Goal: Information Seeking & Learning: Learn about a topic

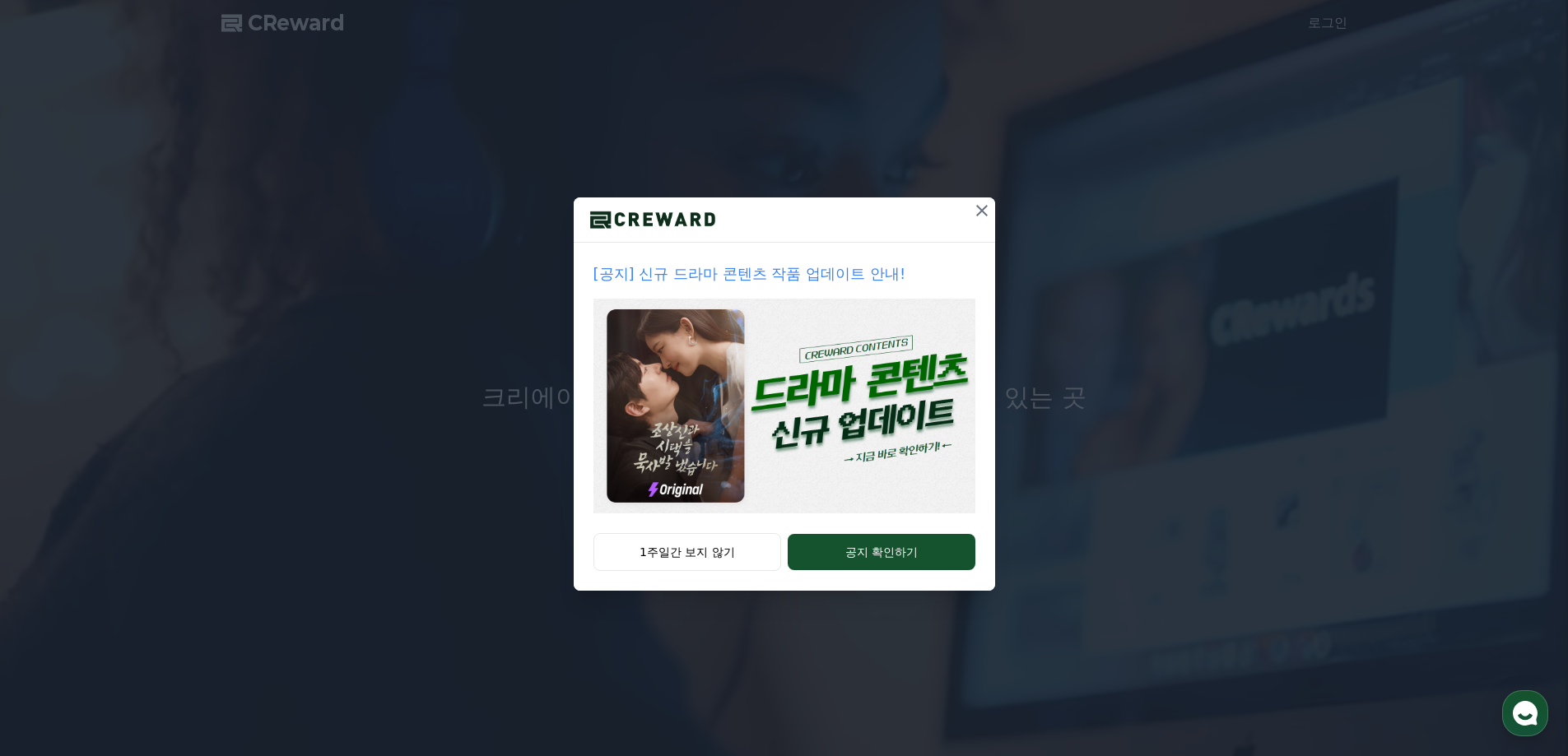
click at [981, 207] on icon at bounding box center [981, 210] width 19 height 19
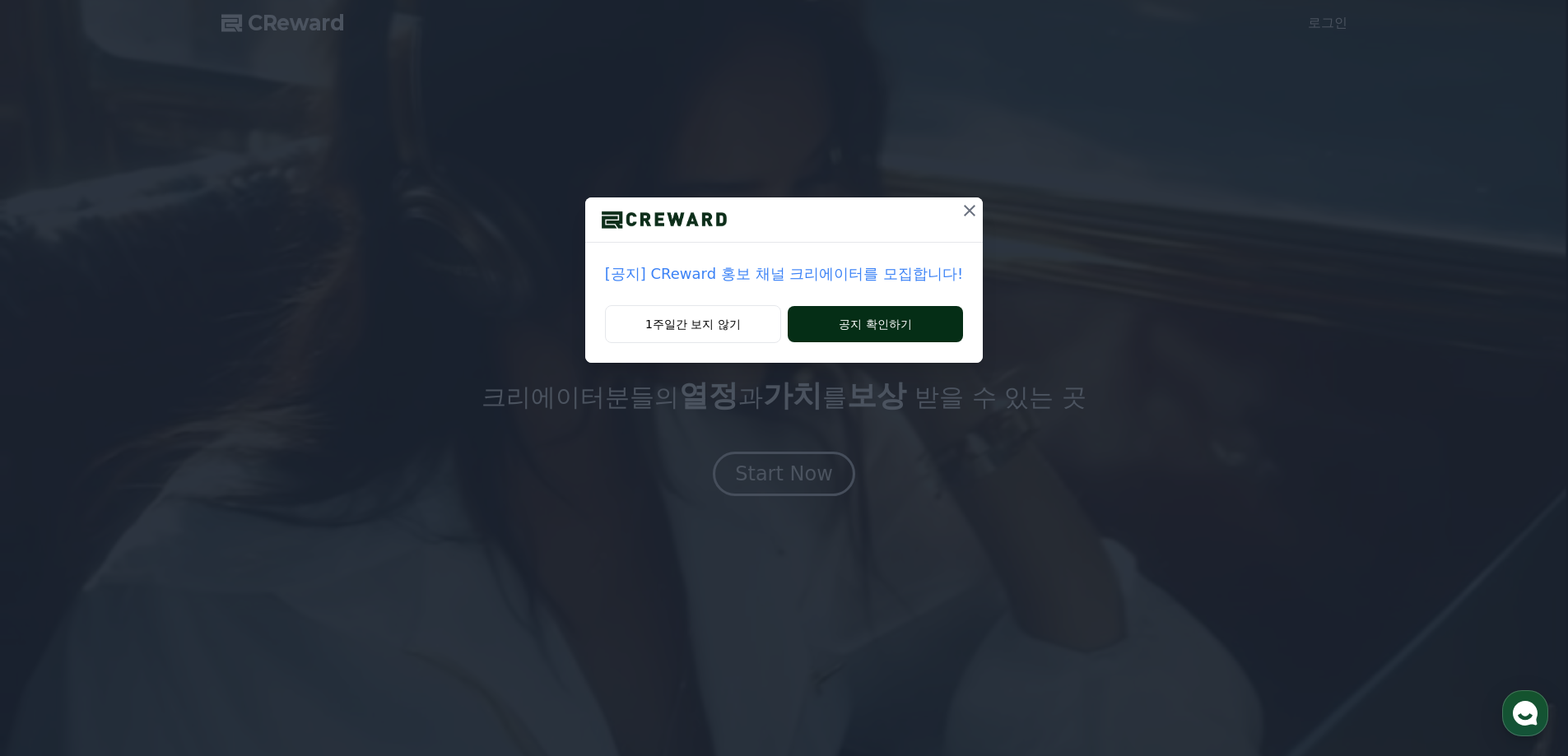
click at [841, 335] on button "공지 확인하기" at bounding box center [875, 323] width 175 height 36
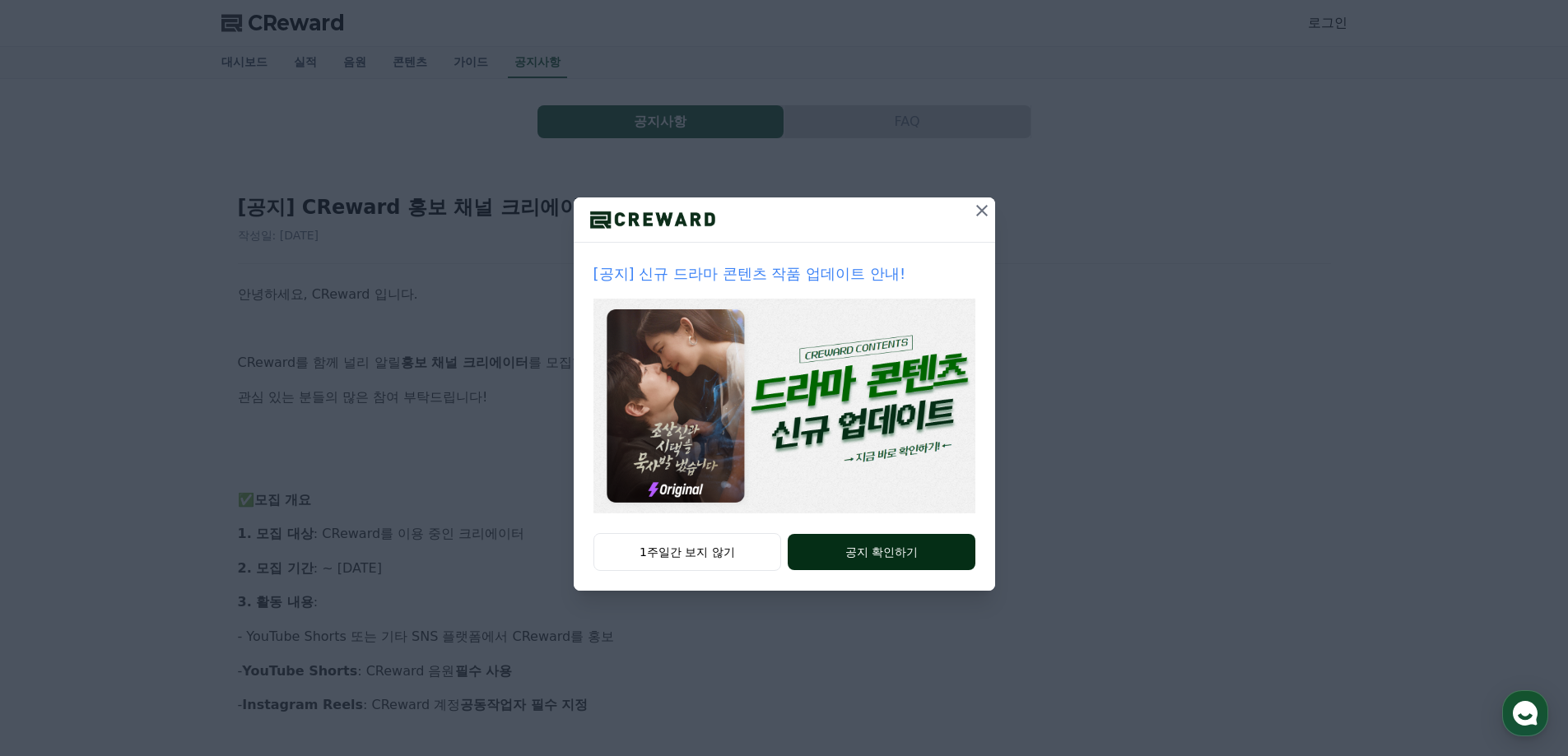
click at [869, 546] on button "공지 확인하기" at bounding box center [881, 551] width 186 height 36
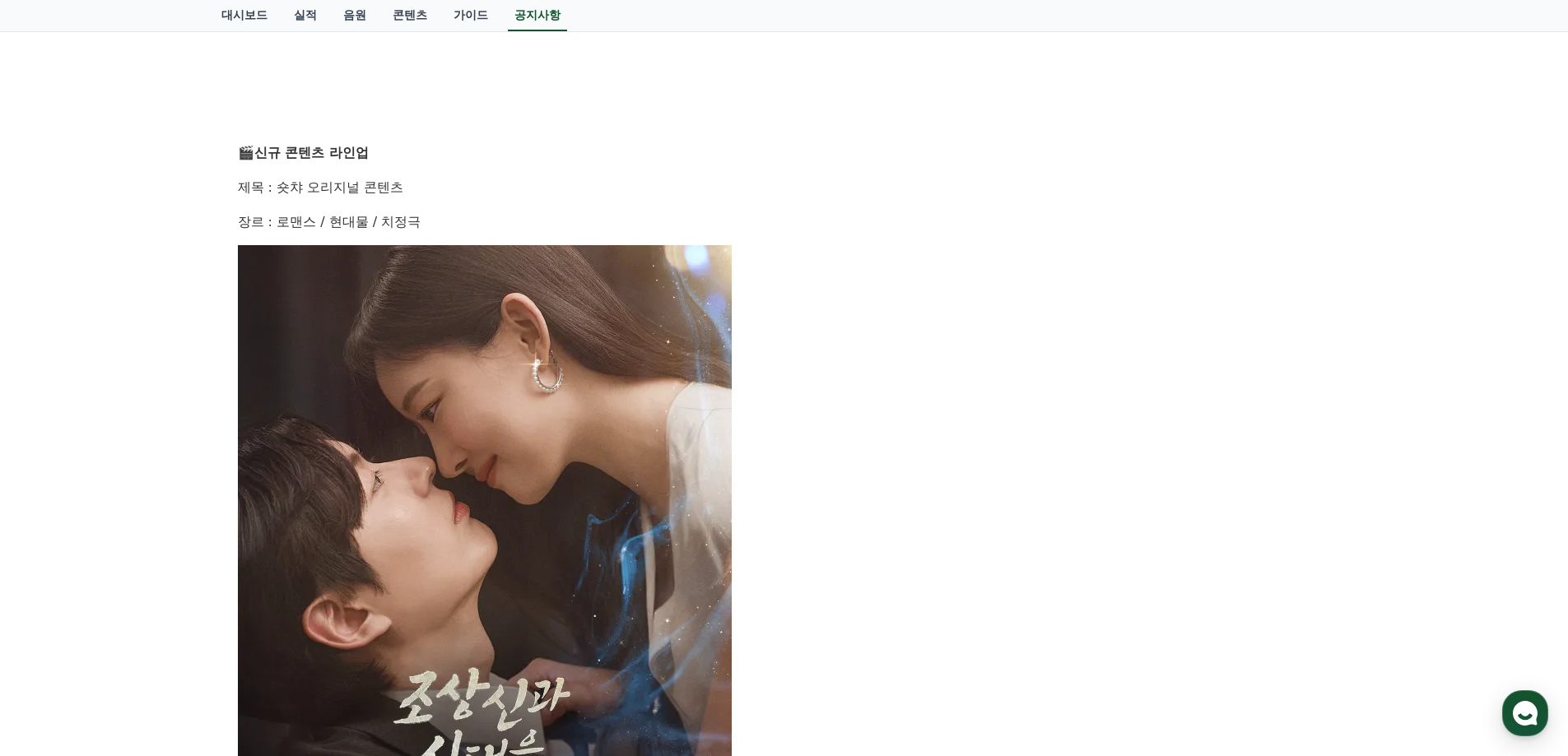
scroll to position [369, 0]
